Goal: Obtain resource: Obtain resource

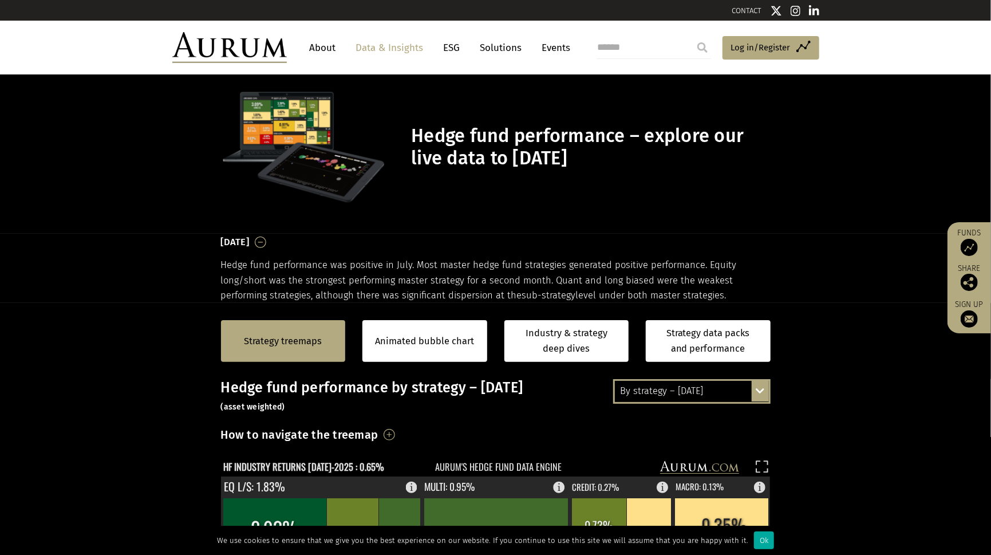
click at [389, 51] on link "Data & Insights" at bounding box center [389, 47] width 79 height 21
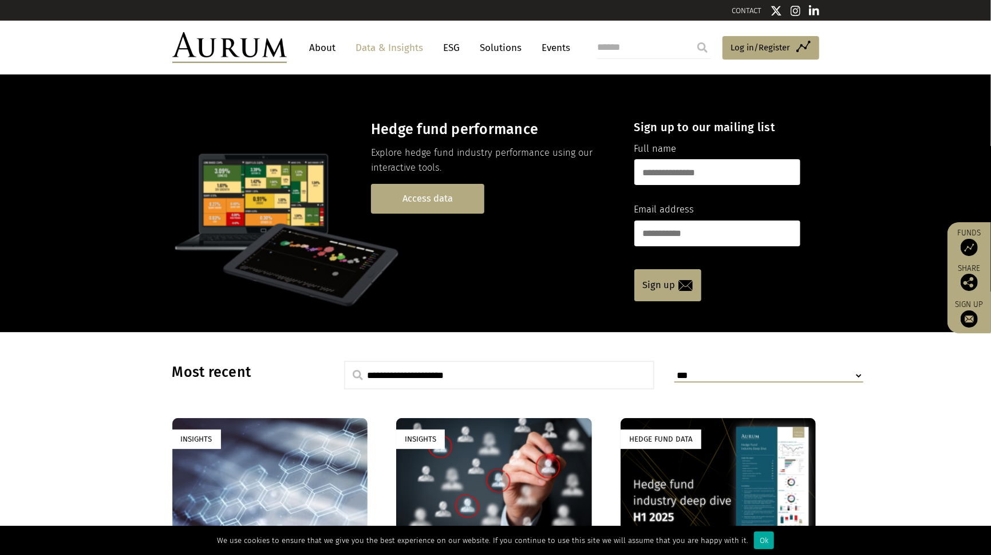
click at [423, 203] on link "Access data" at bounding box center [427, 198] width 113 height 29
